Goal: Information Seeking & Learning: Learn about a topic

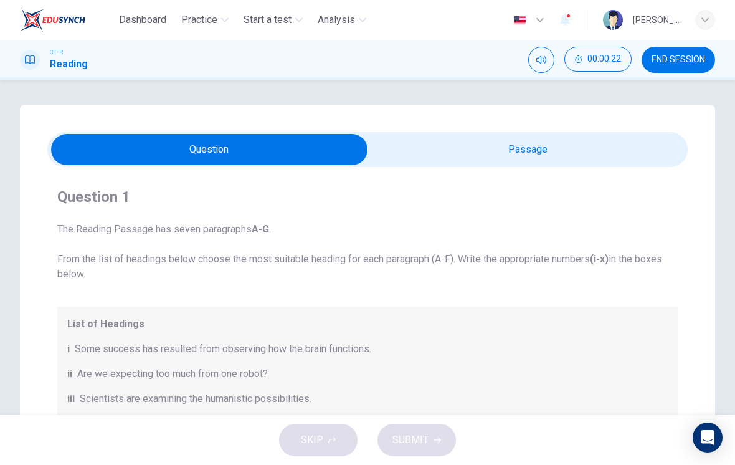
click at [501, 153] on input "checkbox" at bounding box center [209, 149] width 961 height 31
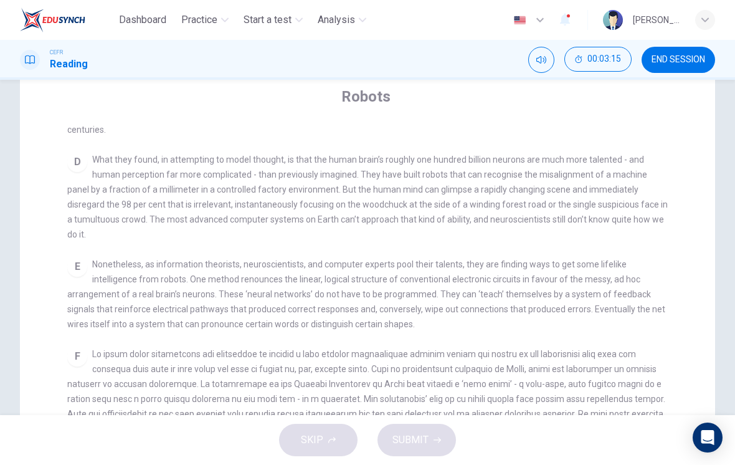
scroll to position [95, 0]
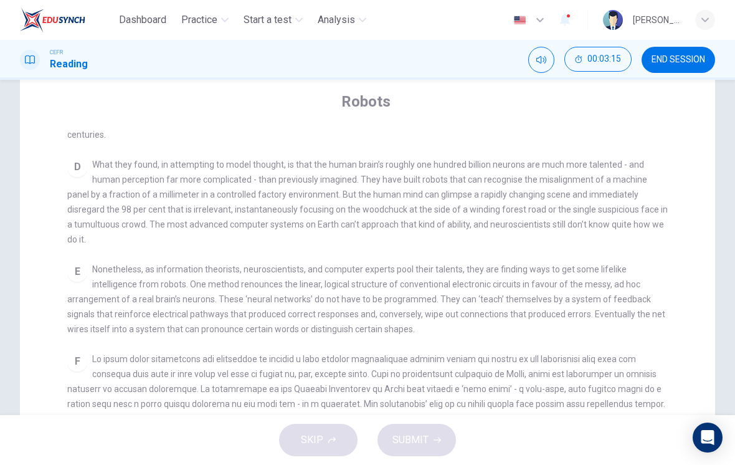
click at [510, 275] on span "Nonetheless, as information theorists, neuroscientists, and computer experts po…" at bounding box center [366, 299] width 598 height 70
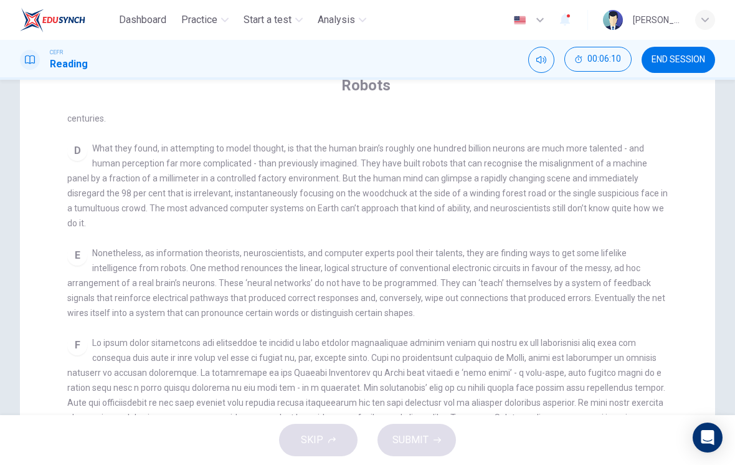
click at [510, 374] on span at bounding box center [366, 403] width 598 height 130
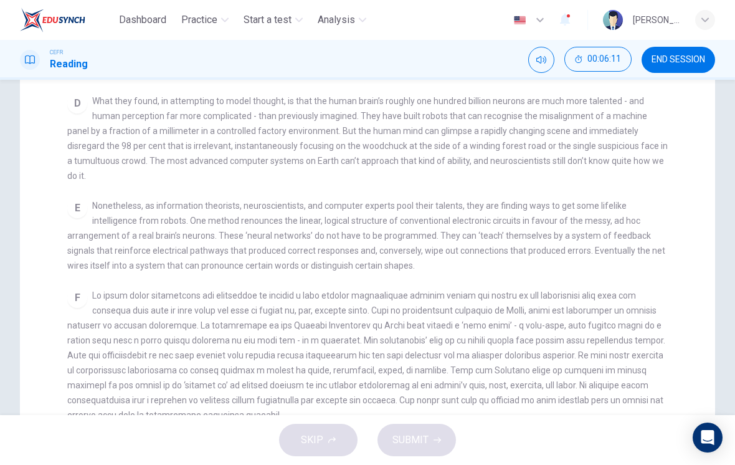
scroll to position [161, 0]
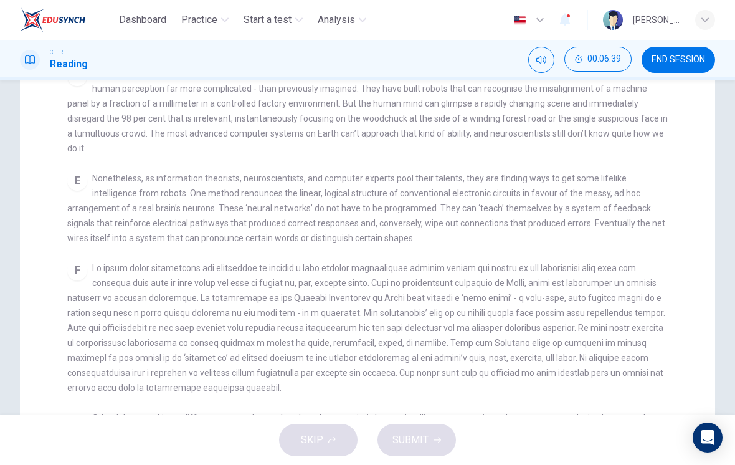
click at [510, 357] on div "F" at bounding box center [367, 327] width 601 height 135
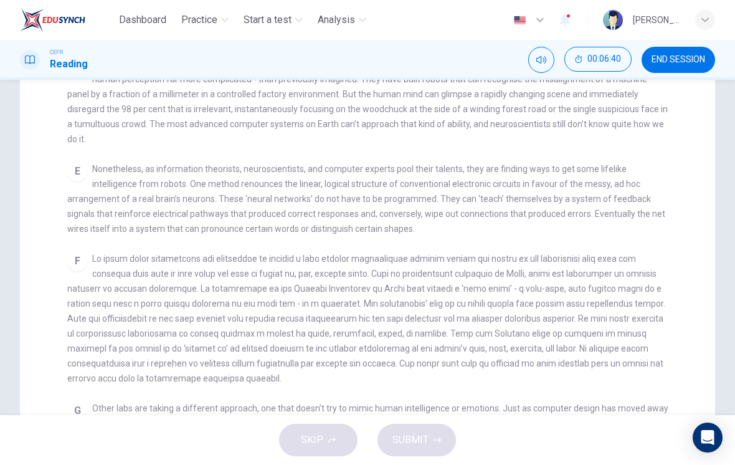
scroll to position [196, 0]
click at [510, 363] on div "F" at bounding box center [367, 317] width 601 height 135
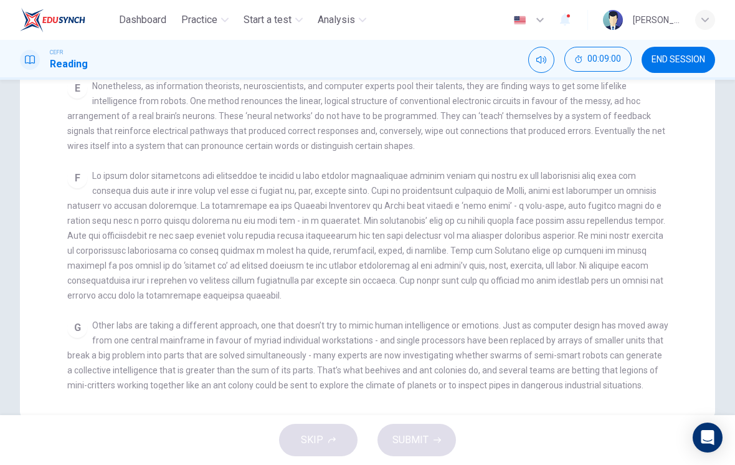
scroll to position [279, 0]
click at [510, 321] on span "Other labs are taking a different approach, one that doesn’t try to mimic human…" at bounding box center [367, 355] width 601 height 70
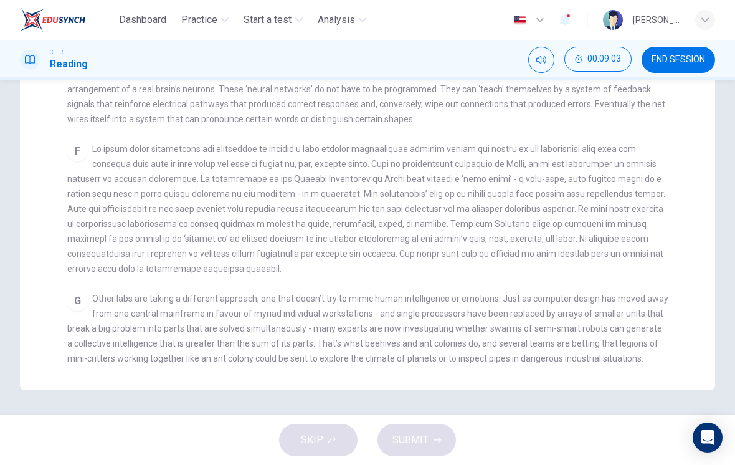
click at [510, 306] on span "Other labs are taking a different approach, one that doesn’t try to mimic human…" at bounding box center [367, 328] width 601 height 70
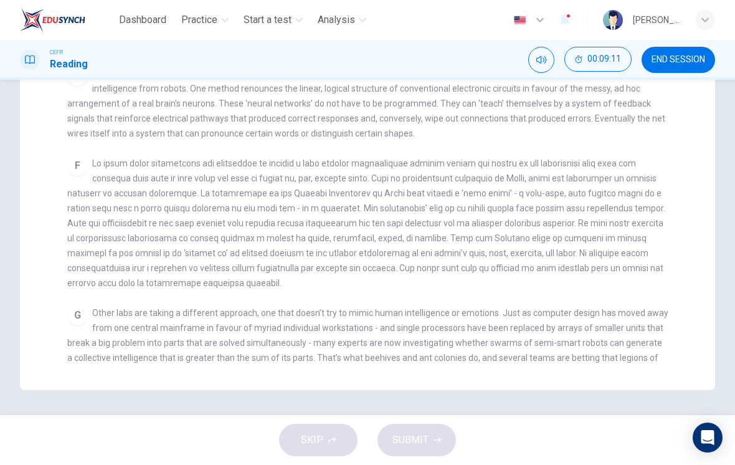
scroll to position [581, 0]
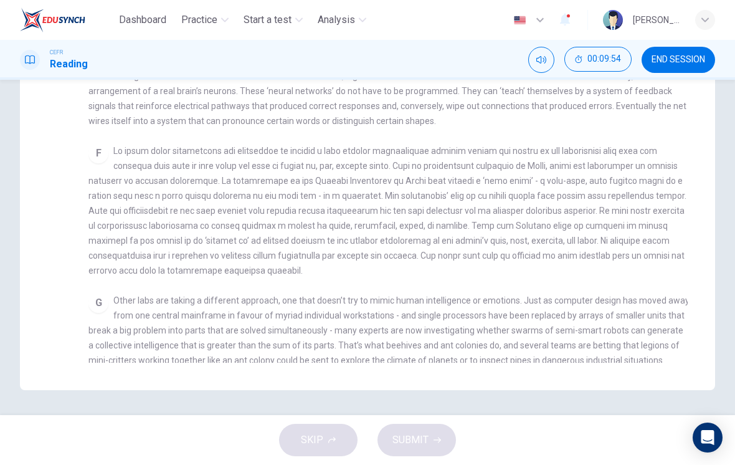
checkbox input "false"
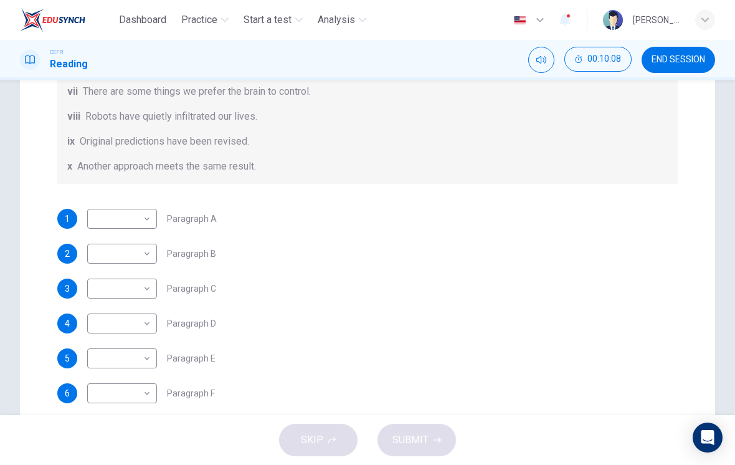
scroll to position [278, 0]
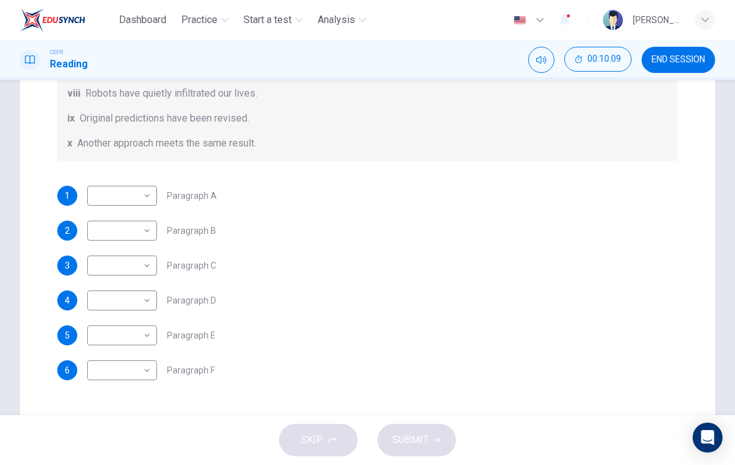
click at [146, 367] on body "Dashboard Practice Start a test Analysis English en ​ [PERSON_NAME] [PERSON_NAM…" at bounding box center [367, 232] width 735 height 465
click at [136, 447] on li "x" at bounding box center [122, 445] width 70 height 20
type input "x"
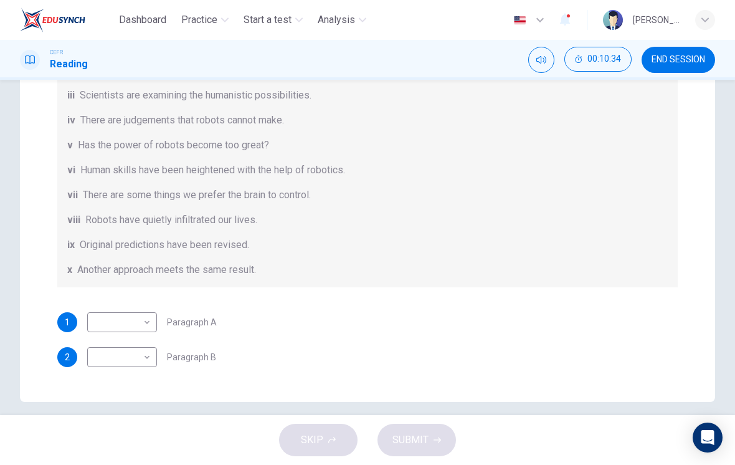
scroll to position [0, 0]
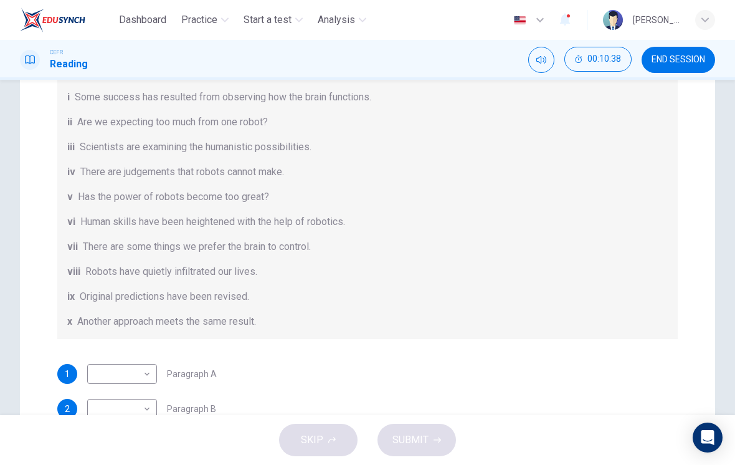
click at [264, 308] on div "List of Headings i Some success has resulted from observing how the brain funct…" at bounding box center [367, 197] width 621 height 284
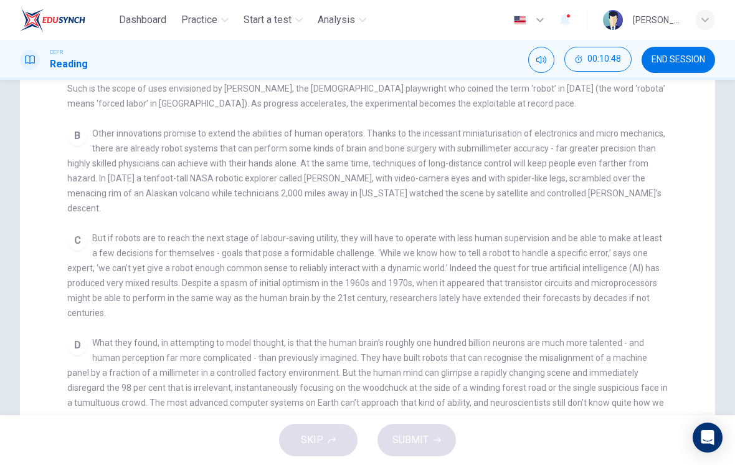
scroll to position [244, 0]
checkbox input "false"
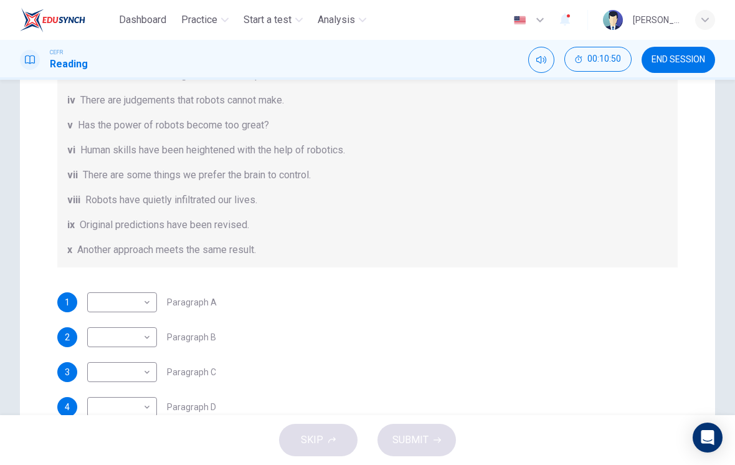
scroll to position [67, 0]
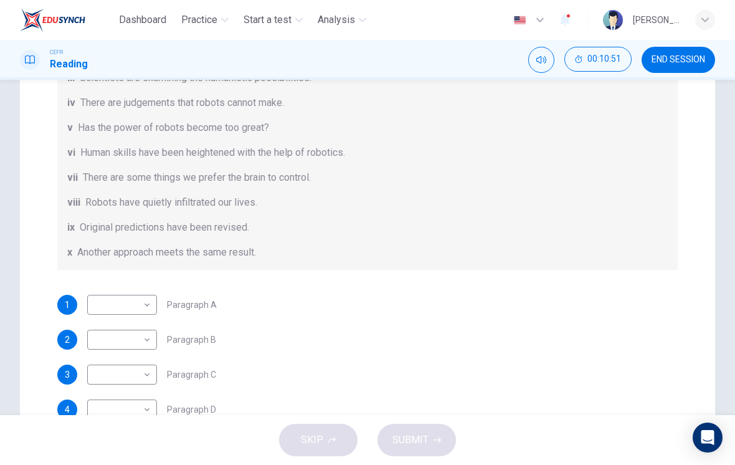
click at [135, 376] on body "Dashboard Practice Start a test Analysis English en ​ [PERSON_NAME] [PERSON_NAM…" at bounding box center [367, 232] width 735 height 465
click at [140, 327] on li "iv" at bounding box center [122, 325] width 70 height 20
type input "iv"
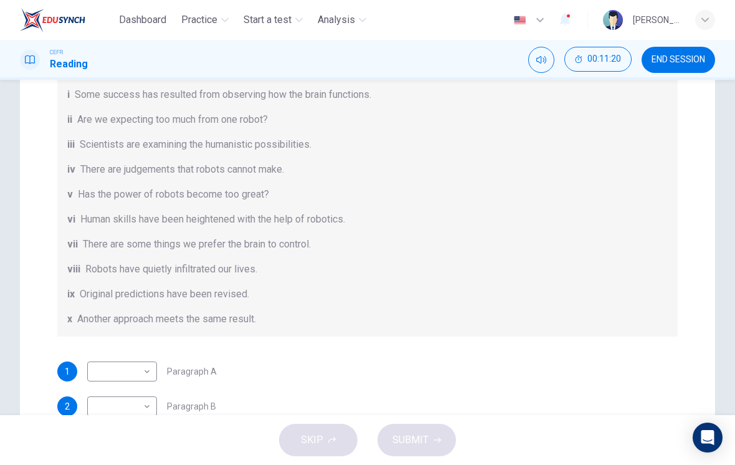
scroll to position [0, 0]
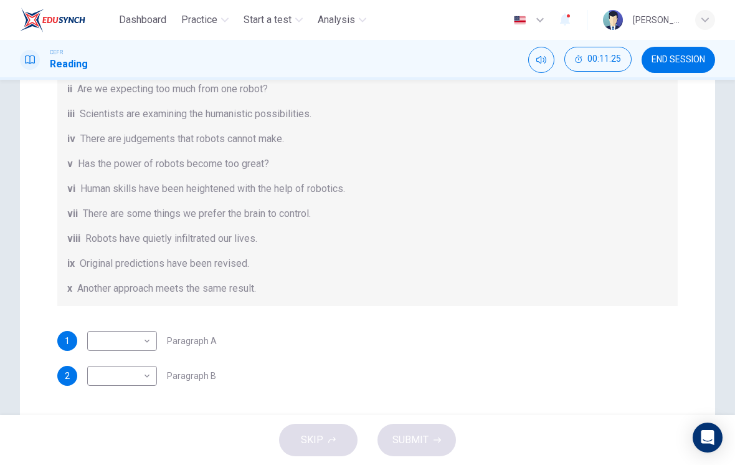
click at [251, 343] on div "1 ​ ​ Paragraph A" at bounding box center [367, 341] width 621 height 20
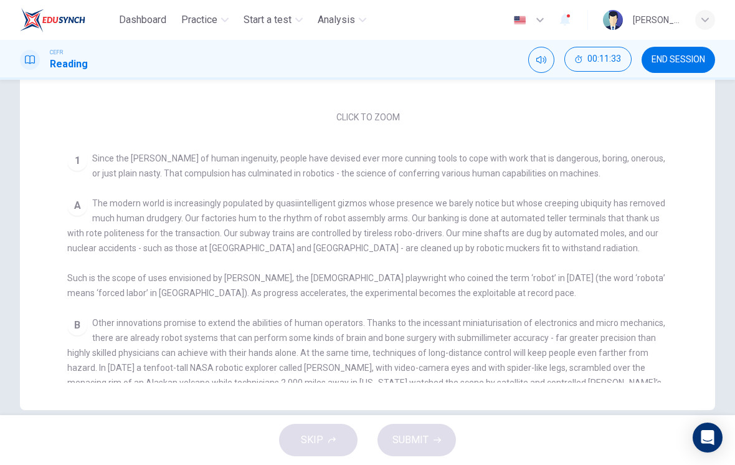
scroll to position [26, 0]
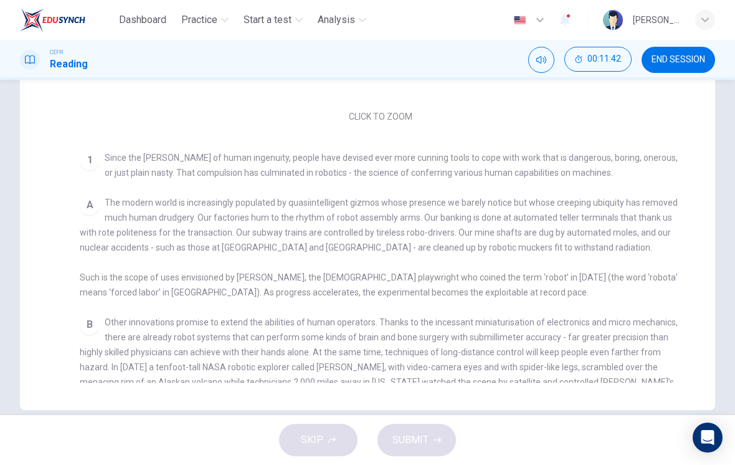
checkbox input "false"
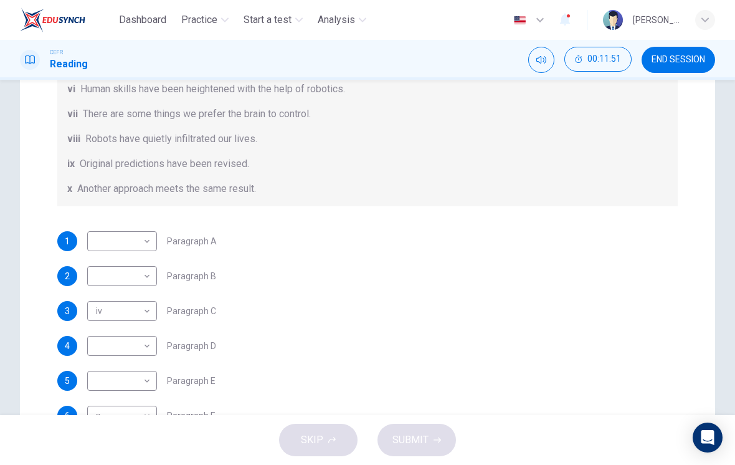
scroll to position [136, 0]
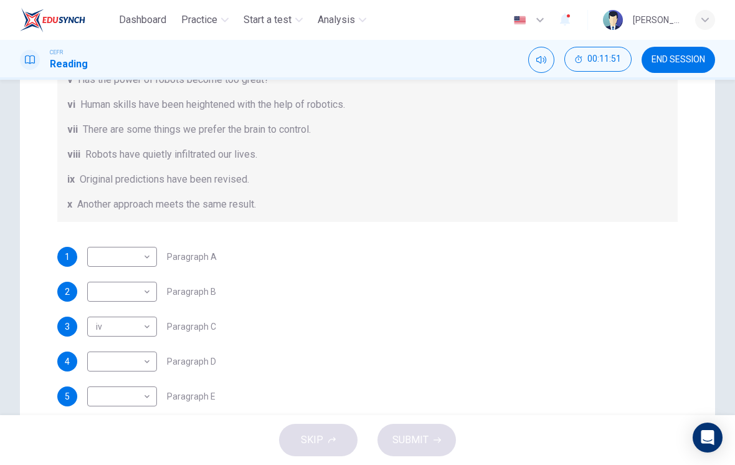
click at [133, 250] on body "Dashboard Practice Start a test Analysis English en ​ [PERSON_NAME] [PERSON_NAM…" at bounding box center [367, 232] width 735 height 465
click at [131, 404] on li "viii" at bounding box center [122, 405] width 70 height 20
type input "viii"
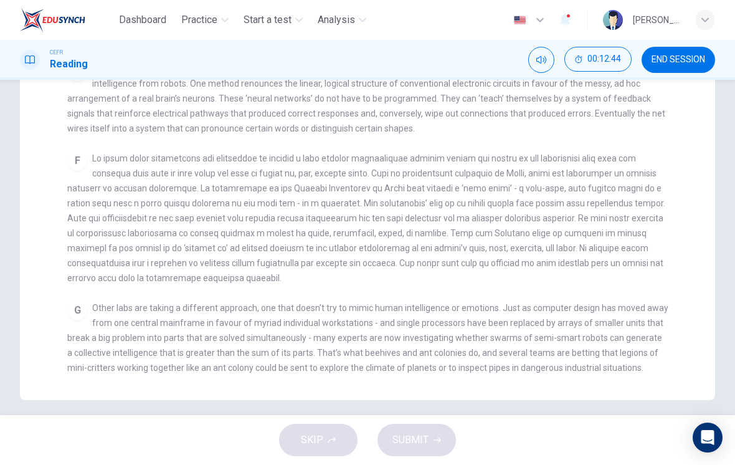
scroll to position [583, 0]
checkbox input "false"
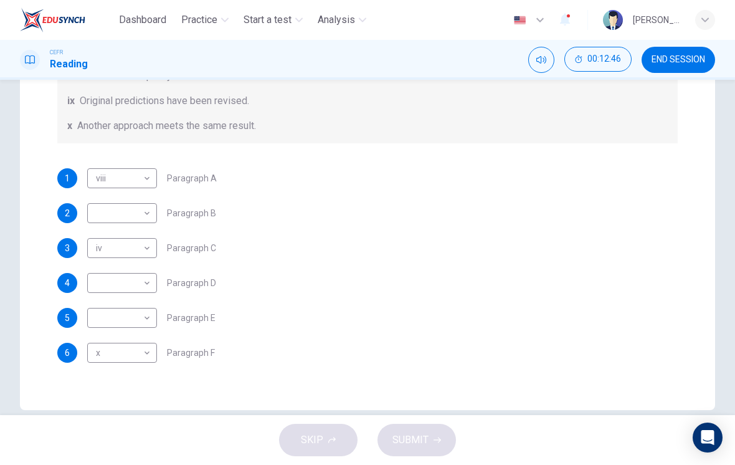
click at [133, 355] on body "Dashboard Practice Start a test Analysis English en ​ [PERSON_NAME] [PERSON_NAM…" at bounding box center [367, 232] width 735 height 465
click at [252, 264] on div at bounding box center [367, 232] width 735 height 465
click at [282, 258] on div "1 viii viii ​ Paragraph A 2 ​ ​ Paragraph B 3 iv iv ​ Paragraph C 4 ​ ​ Paragra…" at bounding box center [367, 265] width 621 height 194
click at [129, 363] on body "Dashboard Practice Start a test Analysis English en ​ [PERSON_NAME] [PERSON_NAM…" at bounding box center [367, 232] width 735 height 465
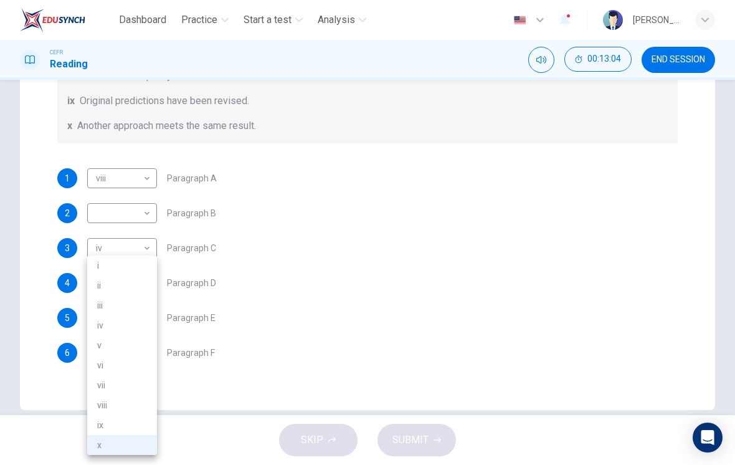
click at [131, 309] on li "iii" at bounding box center [122, 305] width 70 height 20
type input "iii"
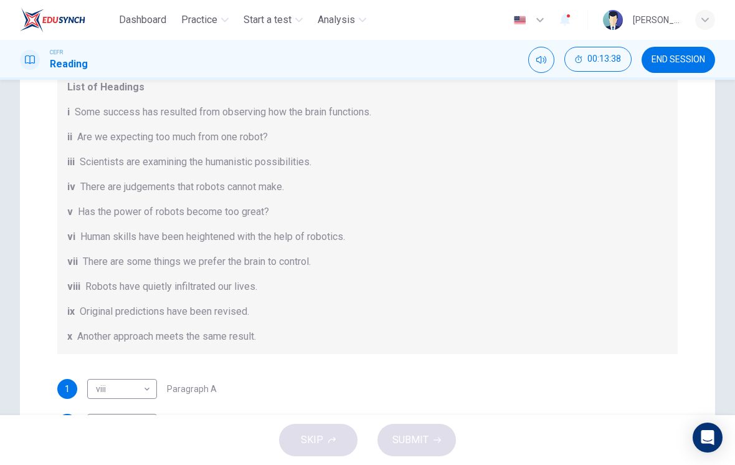
scroll to position [236, 0]
click at [239, 289] on span "Robots have quietly infiltrated our lives." at bounding box center [171, 287] width 172 height 15
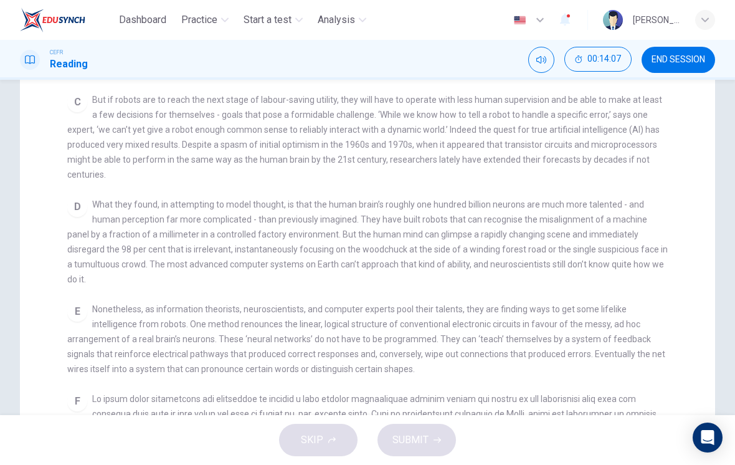
scroll to position [404, 0]
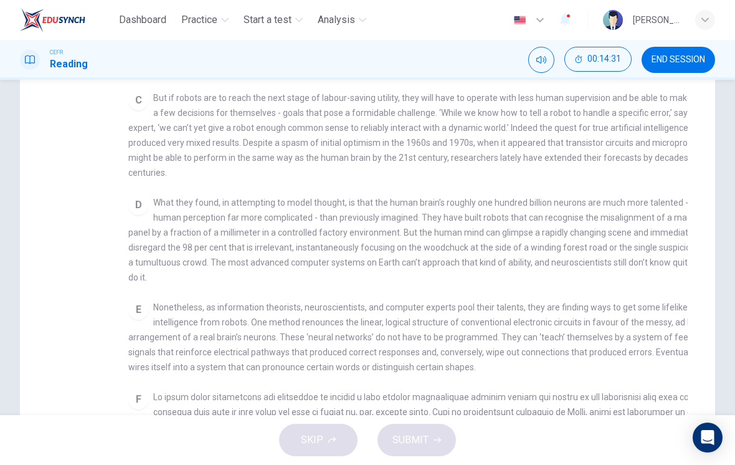
checkbox input "false"
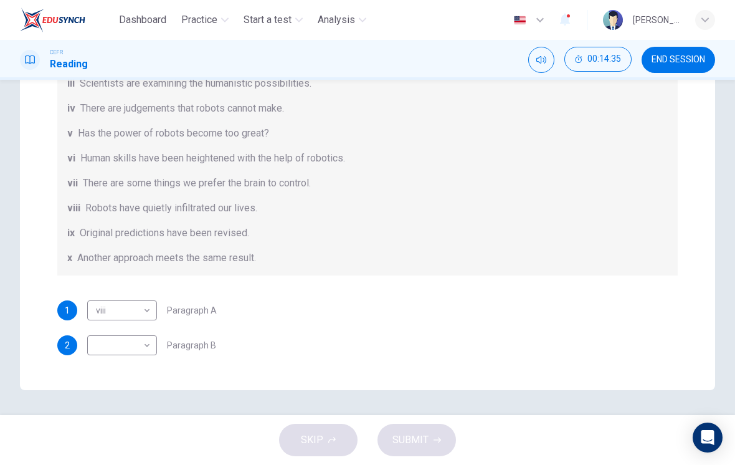
scroll to position [315, 0]
click at [201, 320] on div "viii viii ​ Paragraph A" at bounding box center [152, 310] width 130 height 20
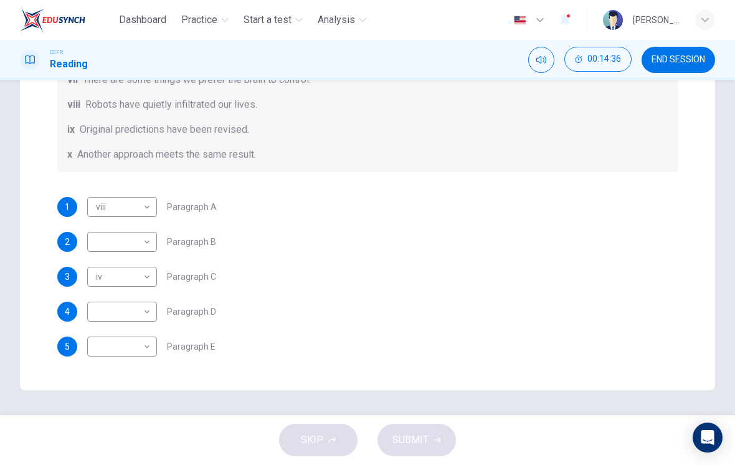
scroll to position [107, 0]
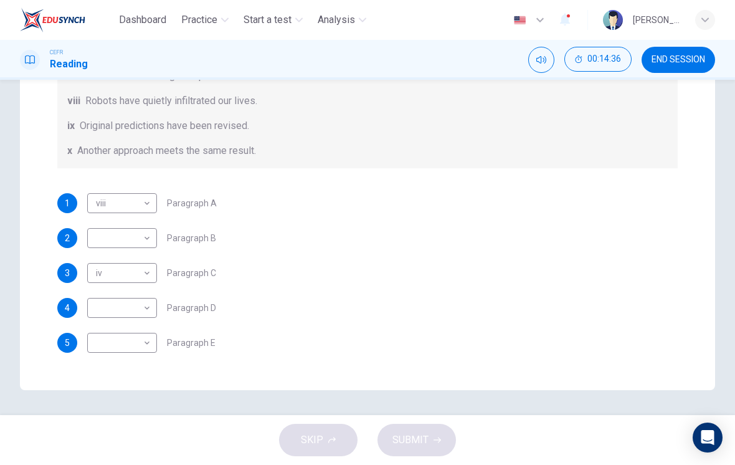
click at [141, 318] on body "Dashboard Practice Start a test Analysis English en ​ [PERSON_NAME] [PERSON_NAM…" at bounding box center [367, 232] width 735 height 465
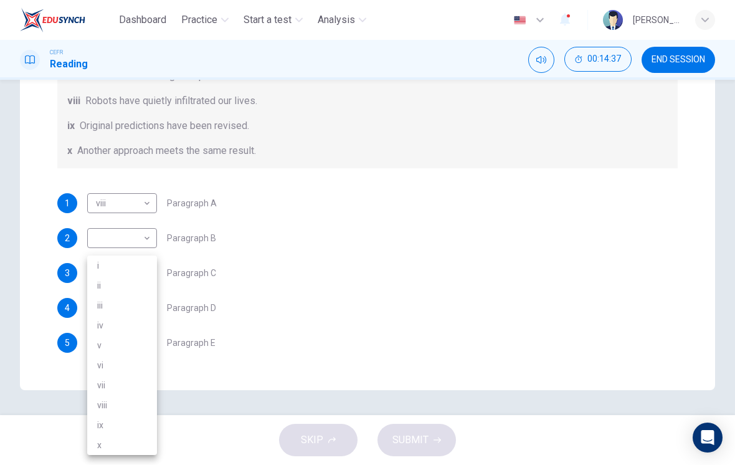
click at [138, 285] on li "ii" at bounding box center [122, 285] width 70 height 20
type input "ii"
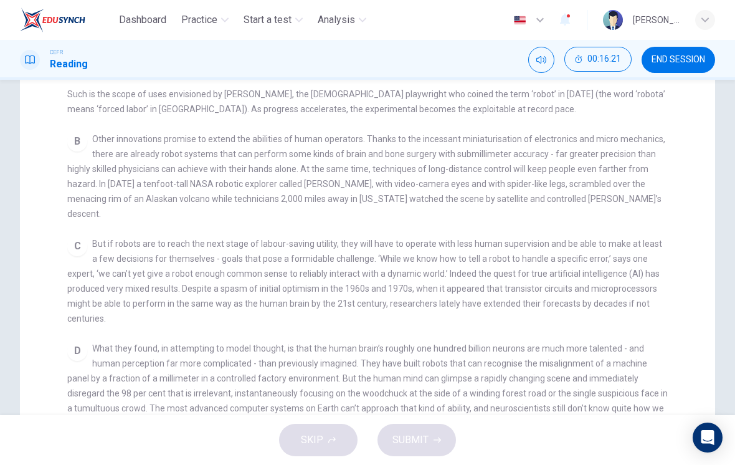
scroll to position [230, 0]
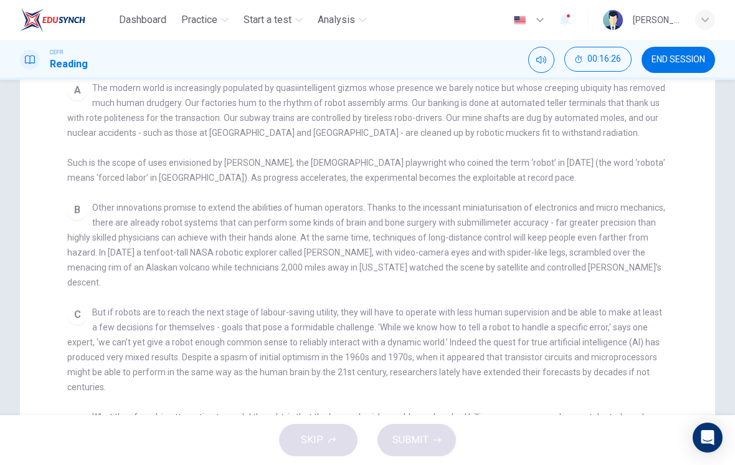
checkbox input "false"
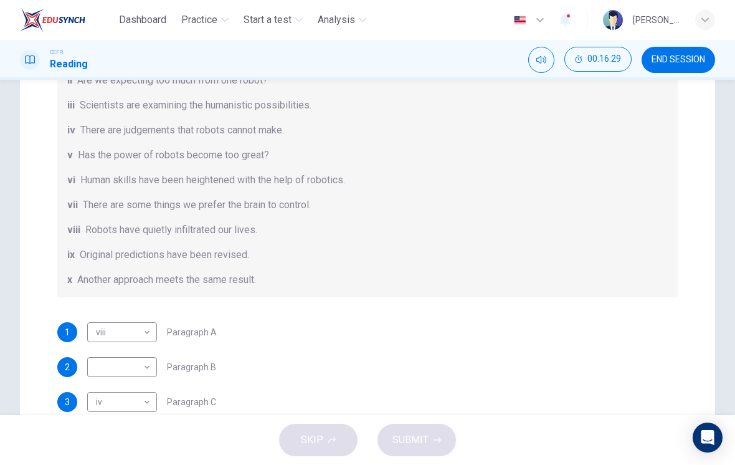
scroll to position [104, 0]
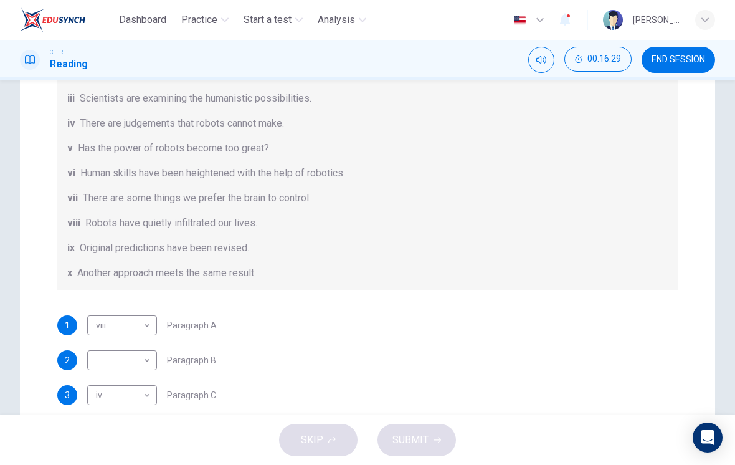
click at [128, 374] on body "Dashboard Practice Start a test Analysis English en ​ [PERSON_NAME] [PERSON_NAM…" at bounding box center [367, 232] width 735 height 465
click at [146, 346] on li "v" at bounding box center [122, 345] width 70 height 20
type input "v"
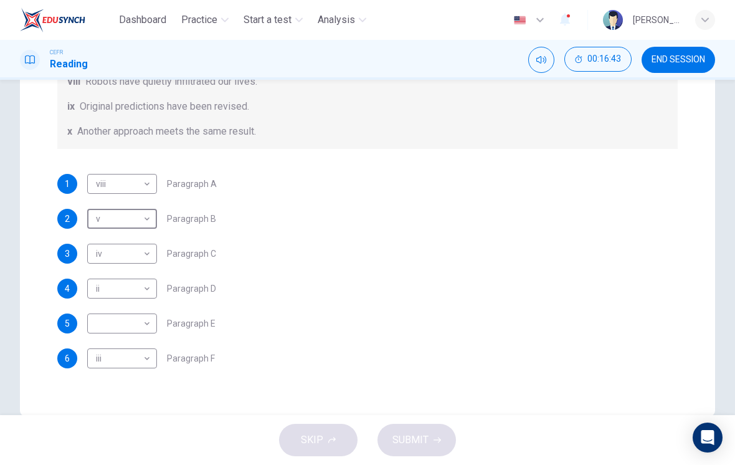
scroll to position [288, 0]
click at [174, 343] on div "1 viii viii ​ Paragraph A 2 v v ​ Paragraph B 3 iv iv ​ Paragraph C 4 ii ii ​ P…" at bounding box center [367, 273] width 621 height 194
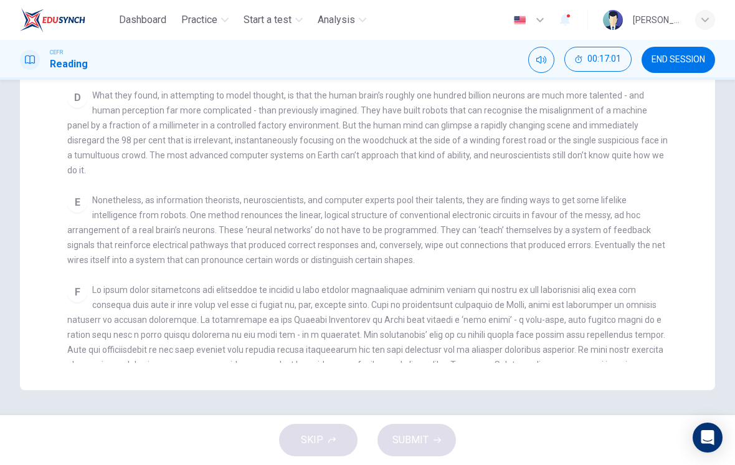
scroll to position [458, 0]
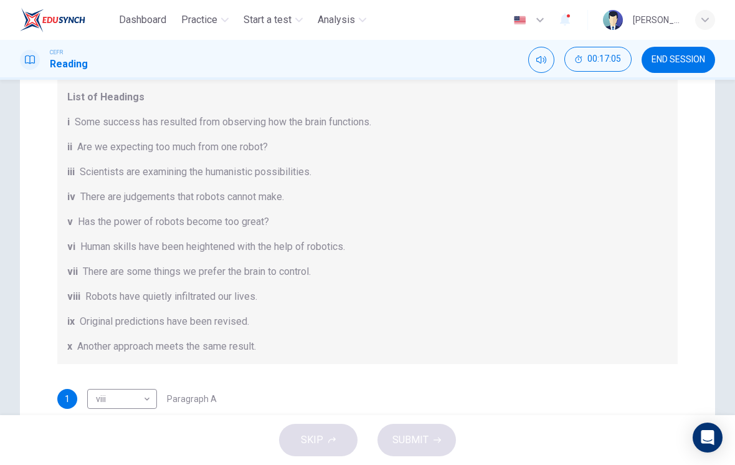
click at [215, 323] on span "Original predictions have been revised." at bounding box center [164, 321] width 169 height 15
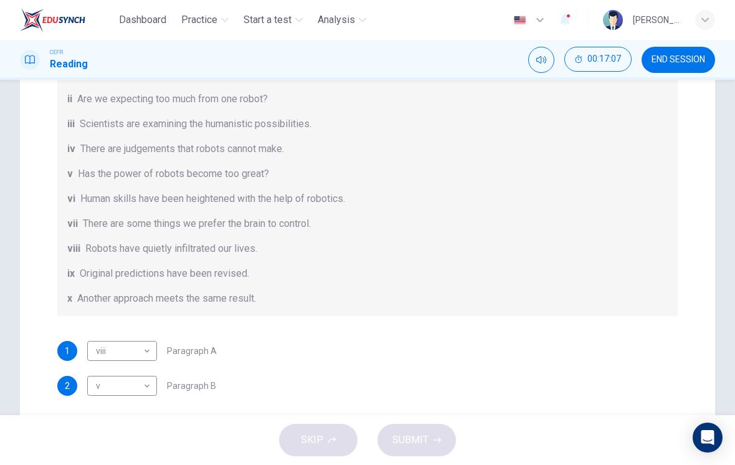
scroll to position [277, 0]
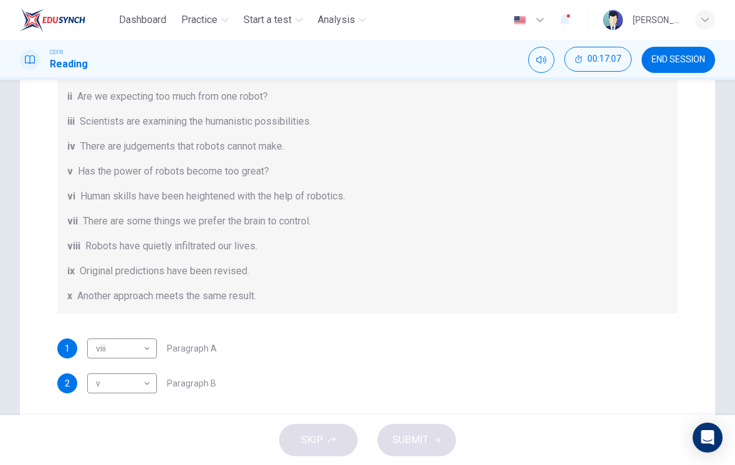
click at [211, 322] on div "Question 1 The Reading Passage has seven paragraphs A-G . From the list of head…" at bounding box center [367, 221] width 640 height 643
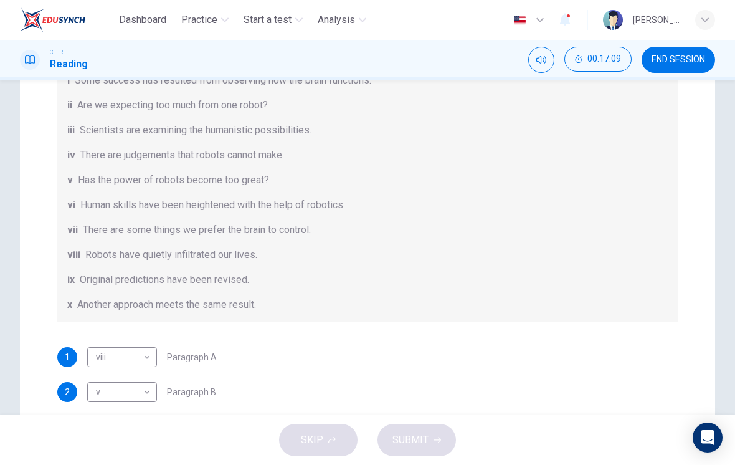
scroll to position [274, 0]
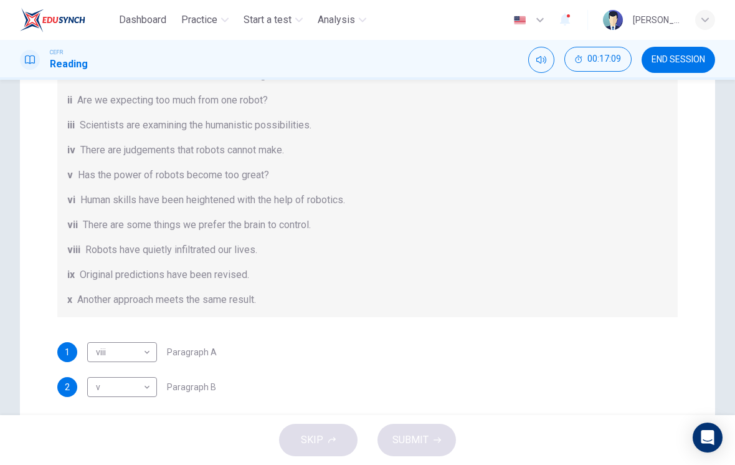
click at [193, 338] on div "Question 1 The Reading Passage has seven paragraphs A-G . From the list of head…" at bounding box center [367, 224] width 640 height 643
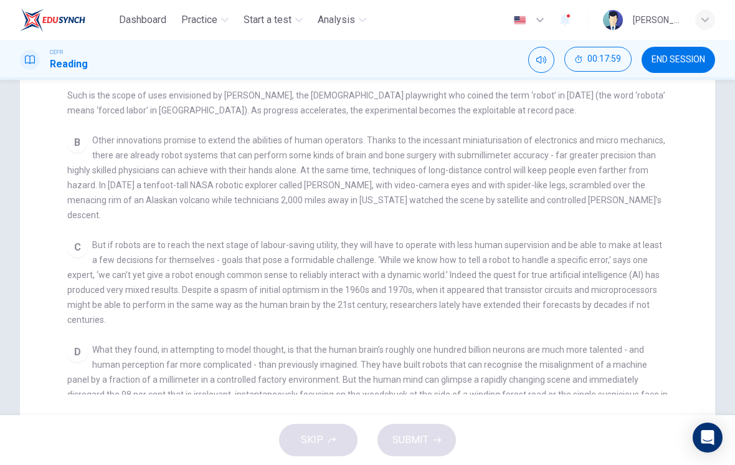
scroll to position [209, 0]
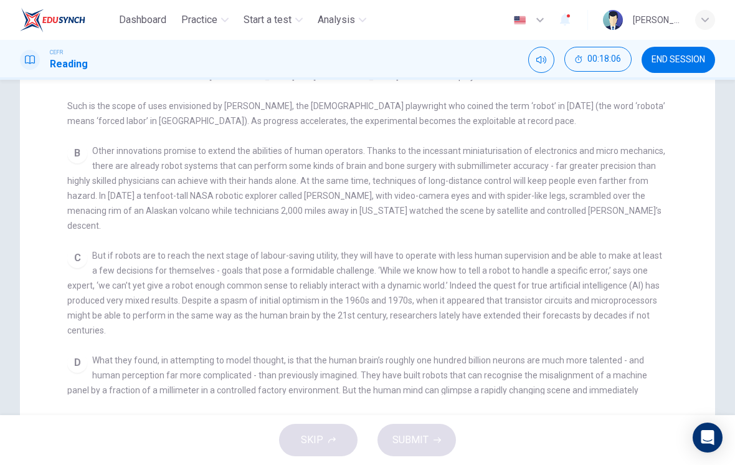
checkbox input "false"
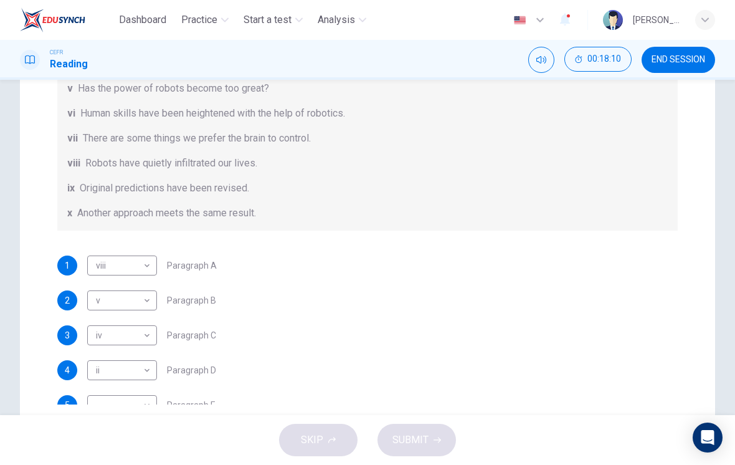
scroll to position [87, 0]
click at [145, 297] on body "Dashboard Practice Start a test Analysis English en ​ [PERSON_NAME] [PERSON_NAM…" at bounding box center [367, 232] width 735 height 465
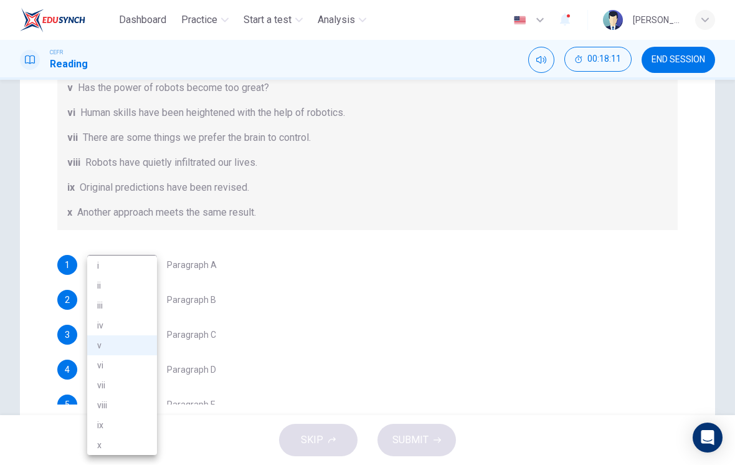
click at [133, 366] on li "vi" at bounding box center [122, 365] width 70 height 20
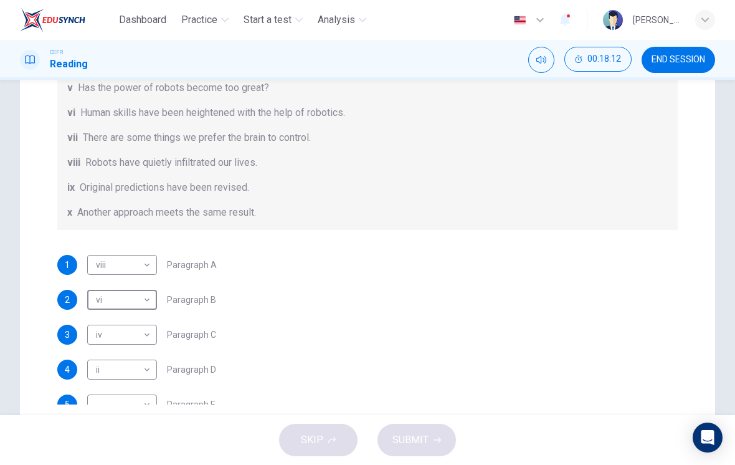
type input "vi"
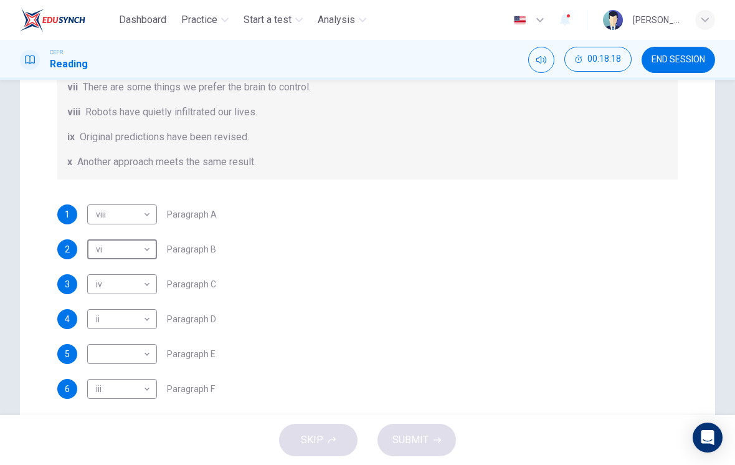
scroll to position [146, 0]
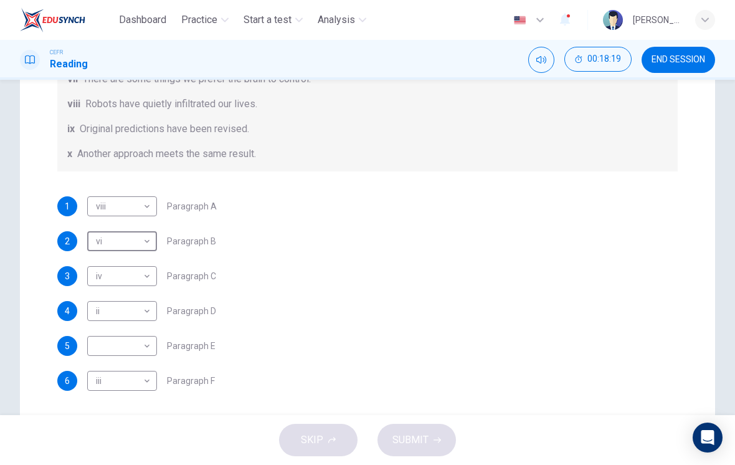
click at [138, 346] on body "Dashboard Practice Start a test Analysis English en ​ [PERSON_NAME] [PERSON_NAM…" at bounding box center [367, 232] width 735 height 465
click at [135, 344] on li "v" at bounding box center [122, 345] width 70 height 20
type input "v"
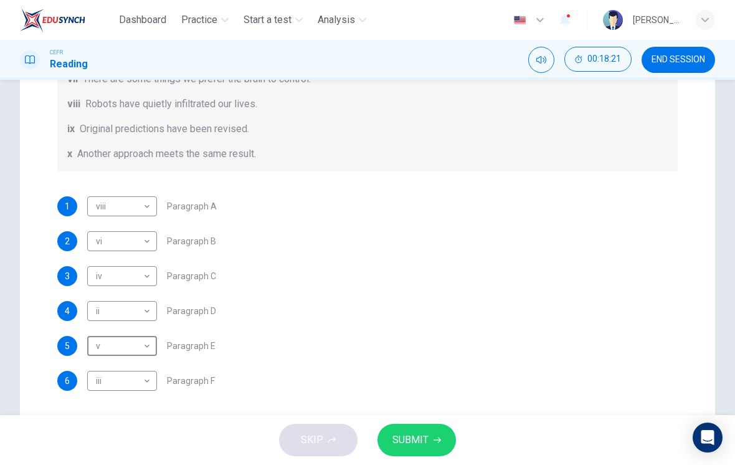
click at [424, 433] on span "SUBMIT" at bounding box center [411, 439] width 36 height 17
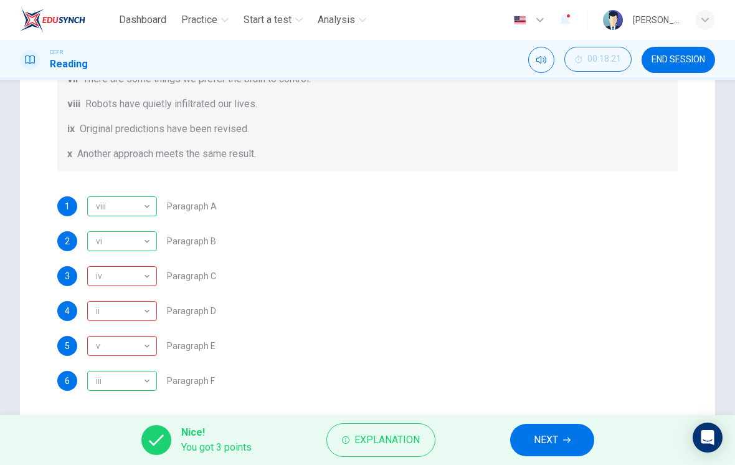
click at [140, 269] on div "iv" at bounding box center [119, 277] width 65 height 36
click at [141, 314] on div "ii" at bounding box center [119, 311] width 65 height 36
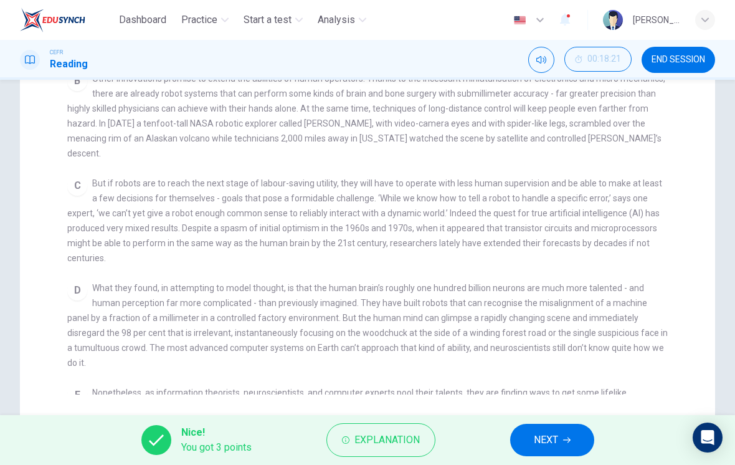
scroll to position [285, 0]
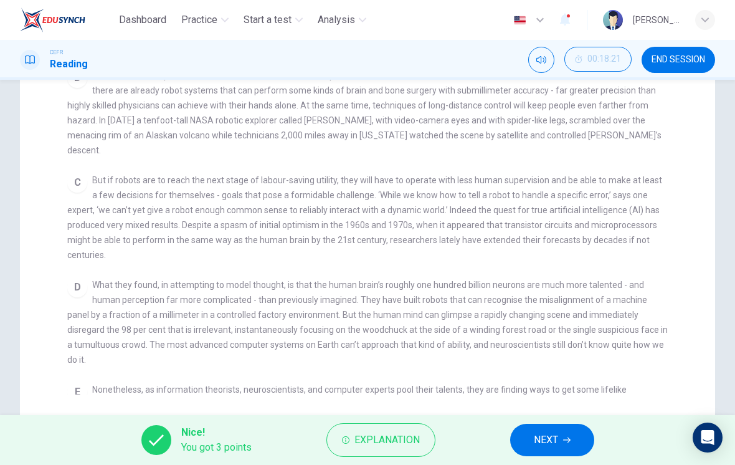
checkbox input "false"
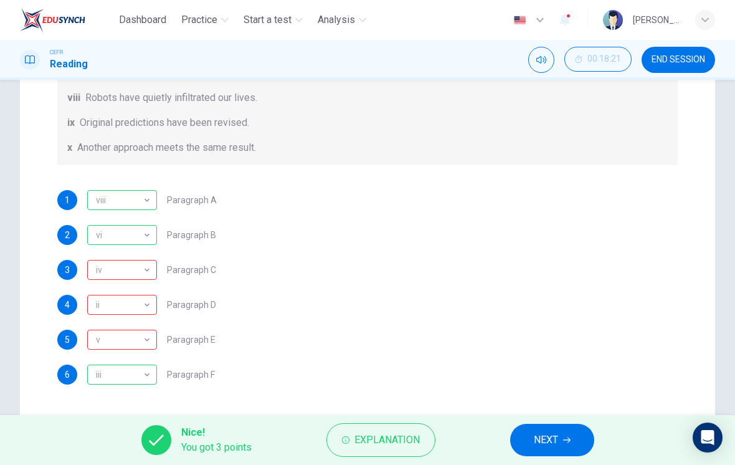
scroll to position [152, 0]
click at [146, 341] on div "v" at bounding box center [119, 340] width 65 height 36
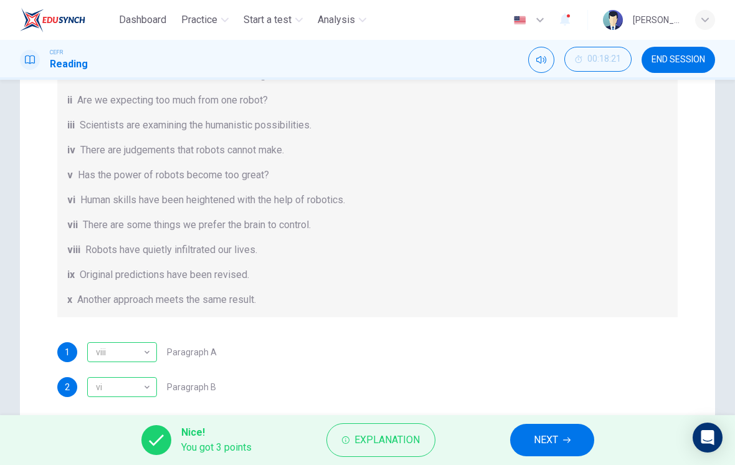
scroll to position [0, 0]
click at [510, 432] on span "NEXT" at bounding box center [546, 439] width 24 height 17
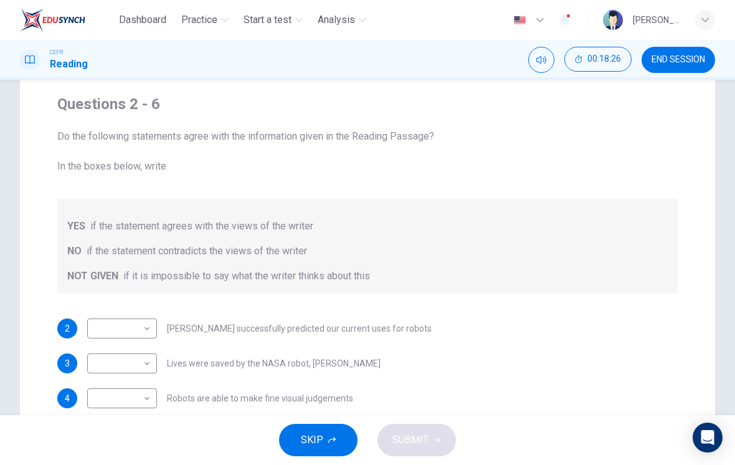
scroll to position [173, 0]
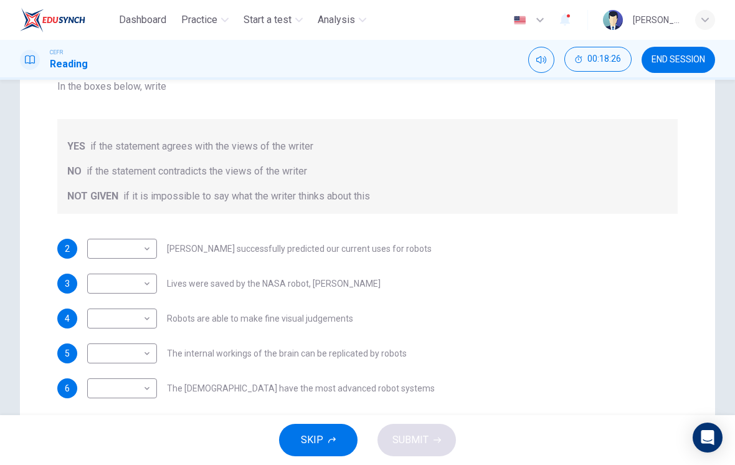
click at [510, 63] on span "END SESSION" at bounding box center [679, 60] width 54 height 10
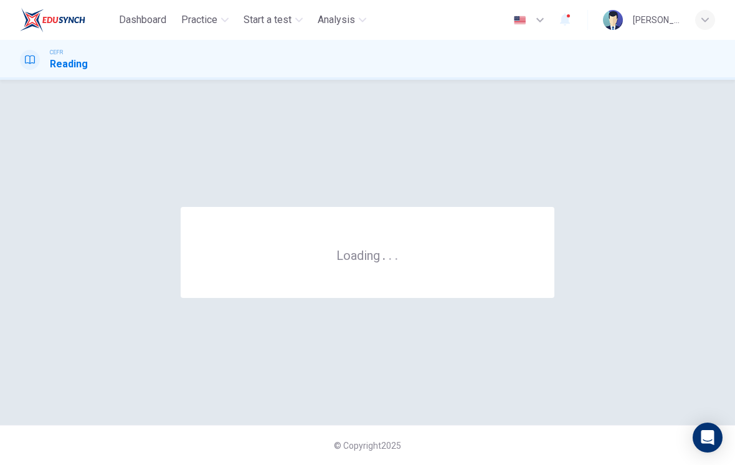
scroll to position [0, 0]
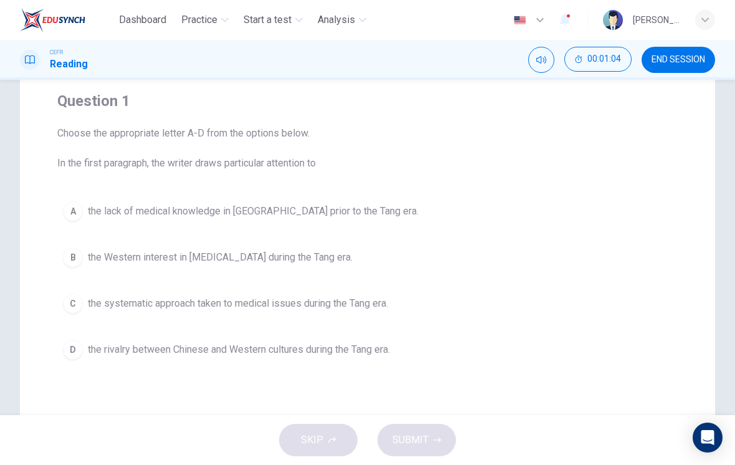
scroll to position [75, 0]
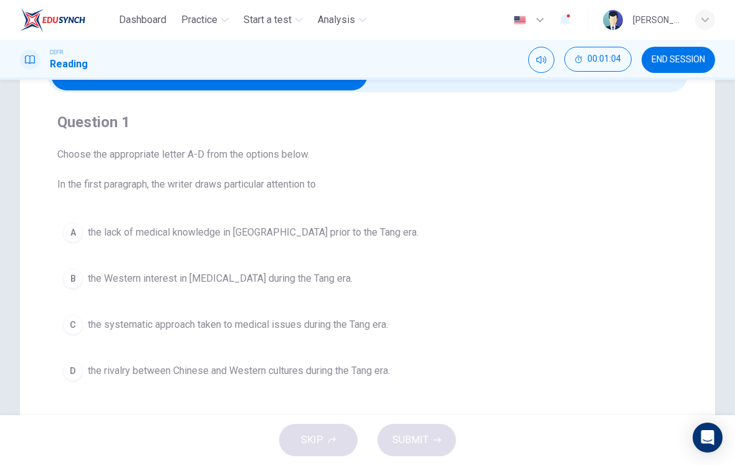
checkbox input "true"
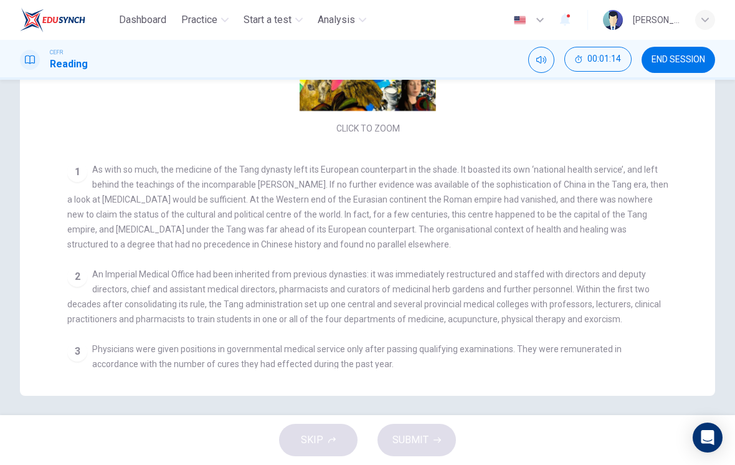
scroll to position [298, 0]
click at [589, 248] on div "1 As with so much, the medicine of the Tang dynasty left its European counterpa…" at bounding box center [367, 208] width 601 height 90
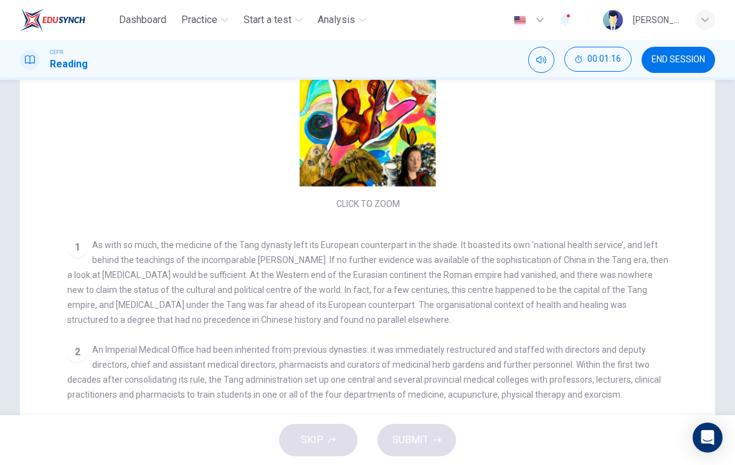
scroll to position [215, 0]
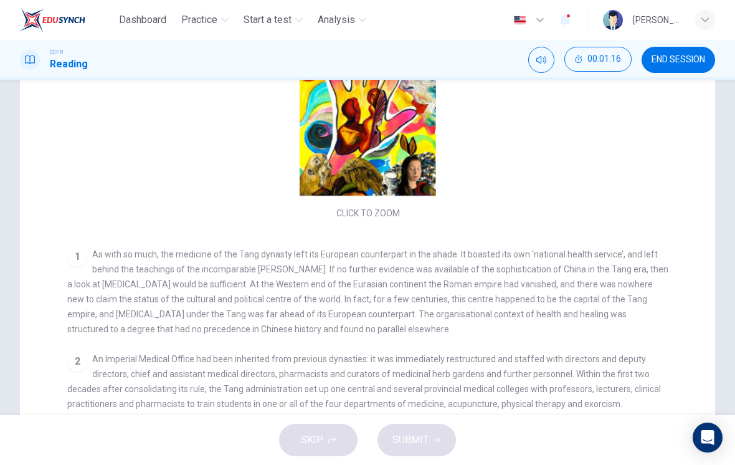
click at [604, 259] on span "As with so much, the medicine of the Tang dynasty left its European counterpart…" at bounding box center [367, 291] width 601 height 85
click at [667, 68] on button "END SESSION" at bounding box center [679, 60] width 74 height 26
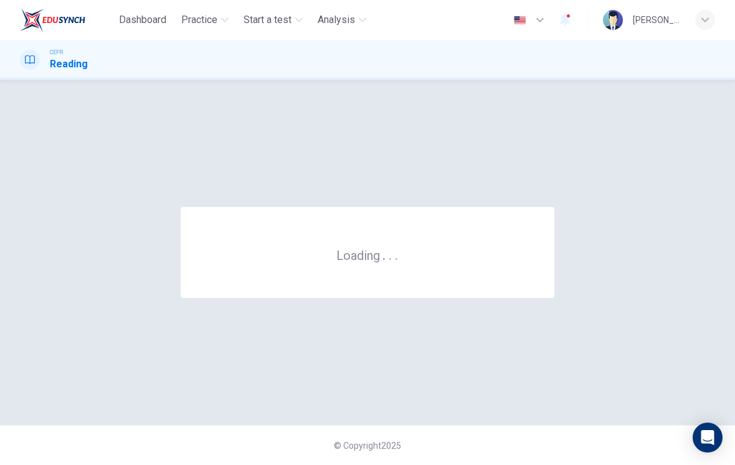
scroll to position [0, 0]
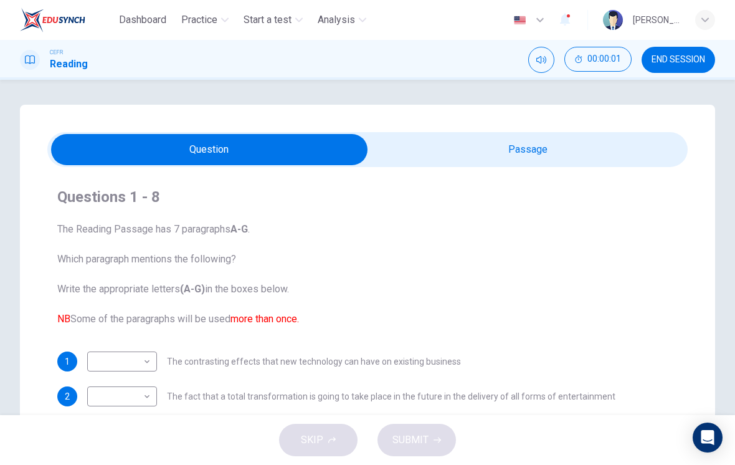
click at [432, 155] on input "checkbox" at bounding box center [209, 149] width 961 height 31
checkbox input "true"
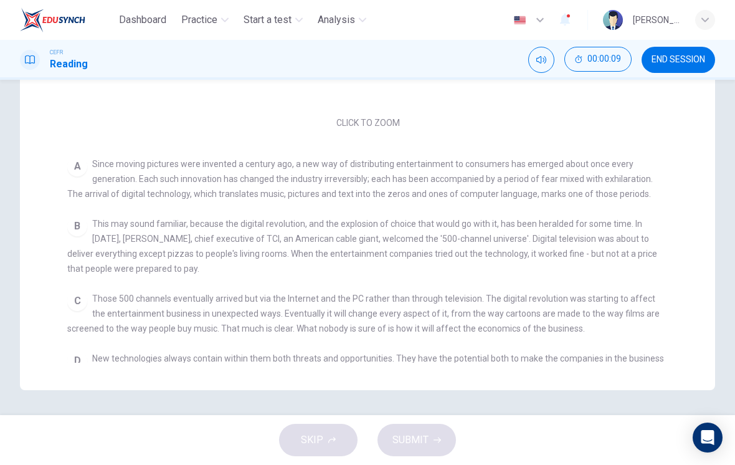
scroll to position [-1, 0]
click at [662, 72] on button "END SESSION" at bounding box center [679, 60] width 74 height 26
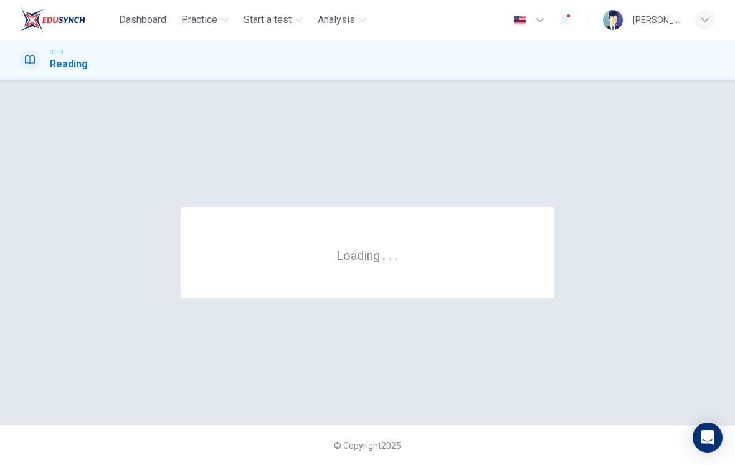
scroll to position [0, 0]
